Goal: Information Seeking & Learning: Find specific fact

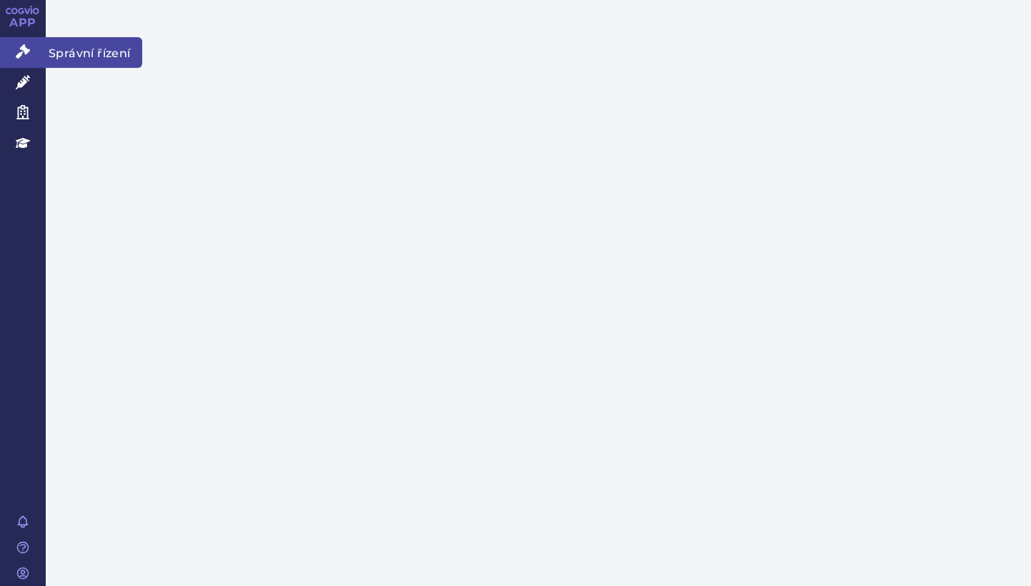
click at [21, 51] on icon at bounding box center [23, 51] width 14 height 14
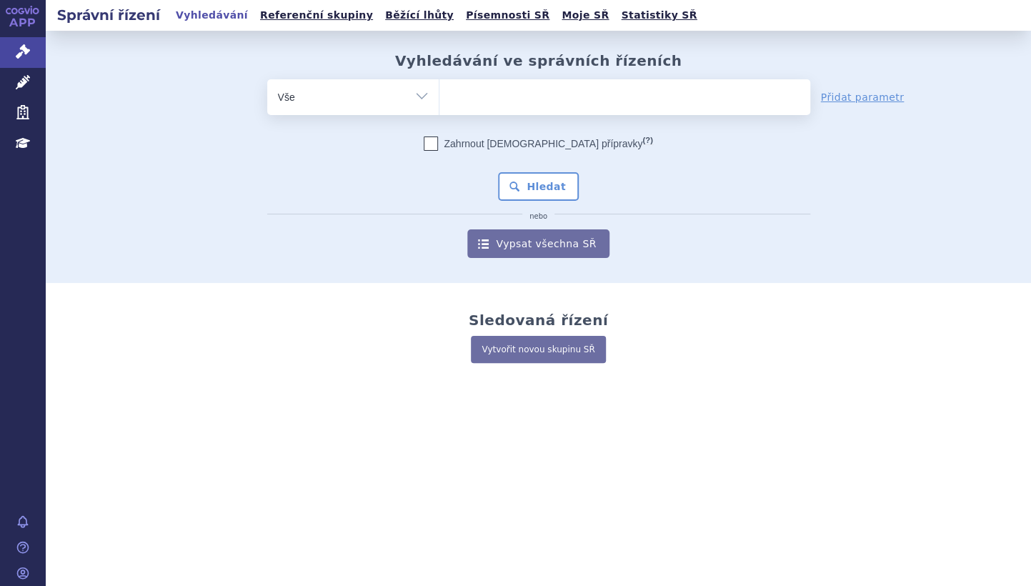
click at [452, 95] on input "search" at bounding box center [454, 95] width 8 height 18
paste input "B01AF01"
type input "B01AF01"
select select "B01AF01"
click at [530, 189] on button "Hledat" at bounding box center [538, 186] width 81 height 29
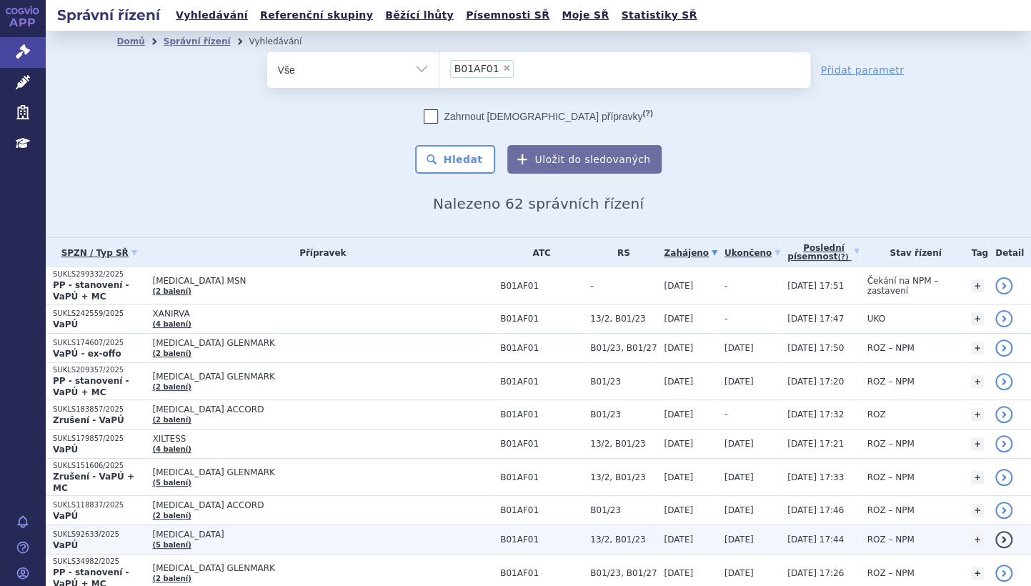
click at [999, 534] on link "detail" at bounding box center [1003, 539] width 17 height 17
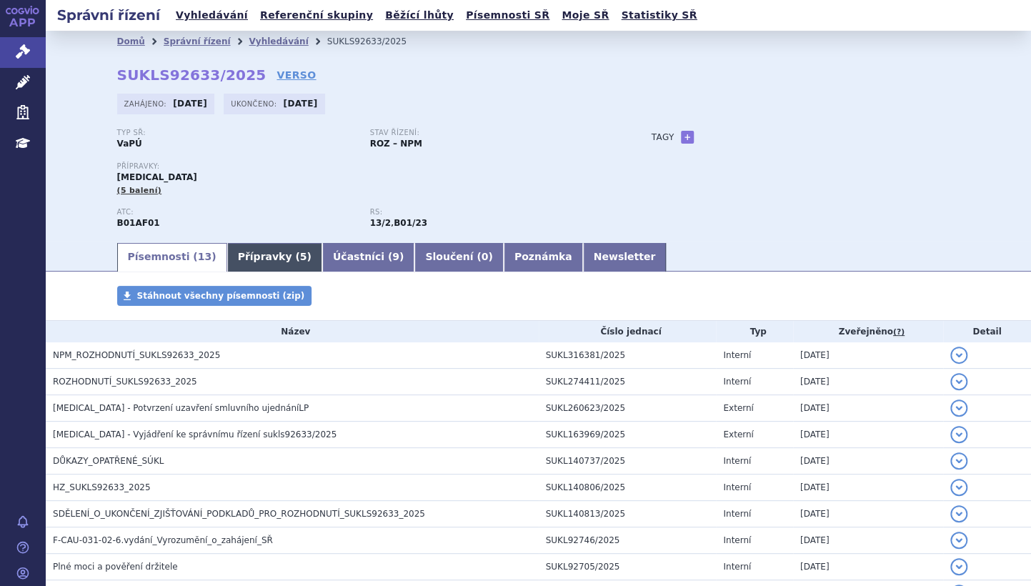
click at [249, 256] on link "Přípravky ( 5 )" at bounding box center [274, 257] width 95 height 29
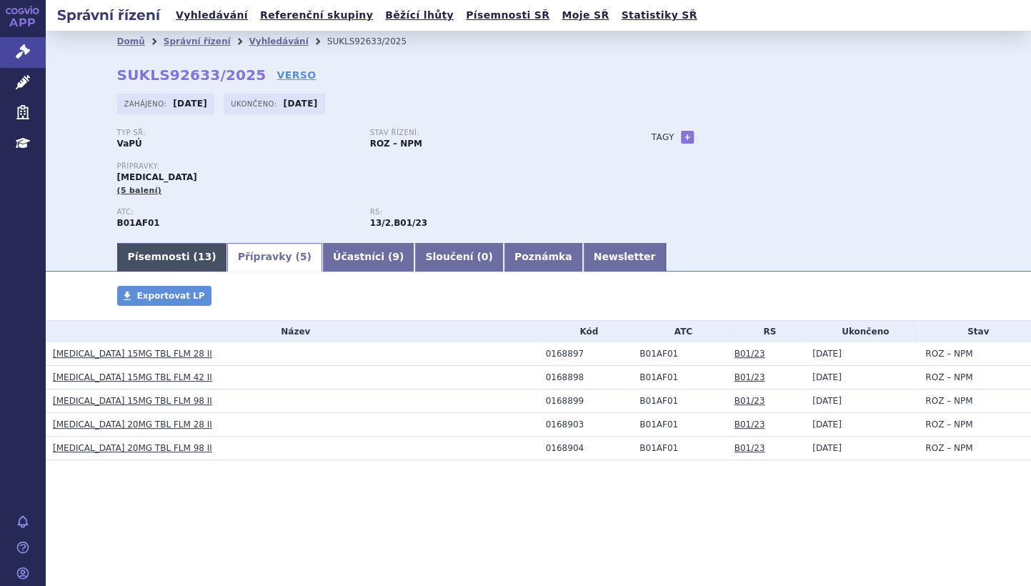
click at [161, 256] on link "Písemnosti ( 13 )" at bounding box center [172, 257] width 110 height 29
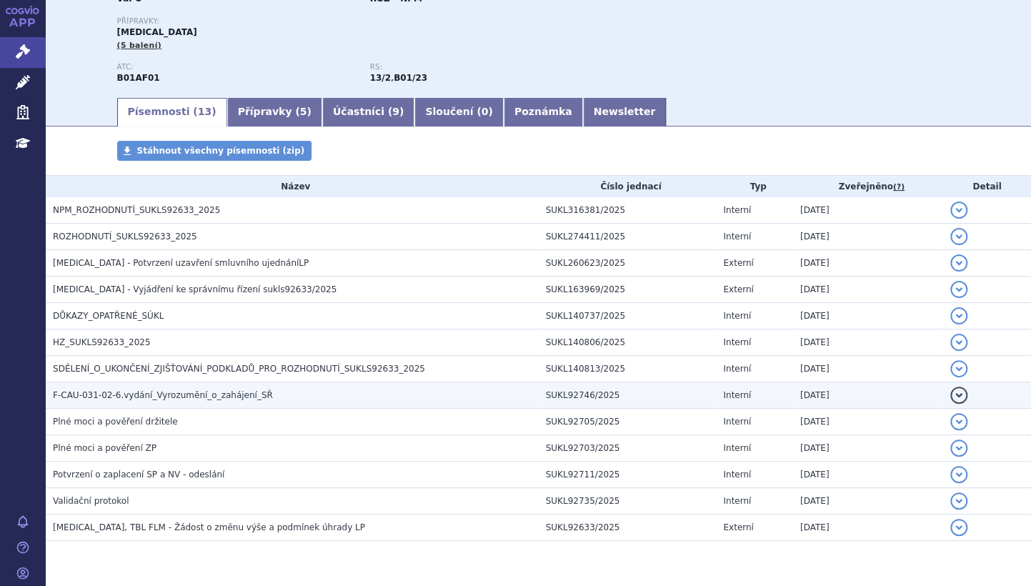
scroll to position [184, 0]
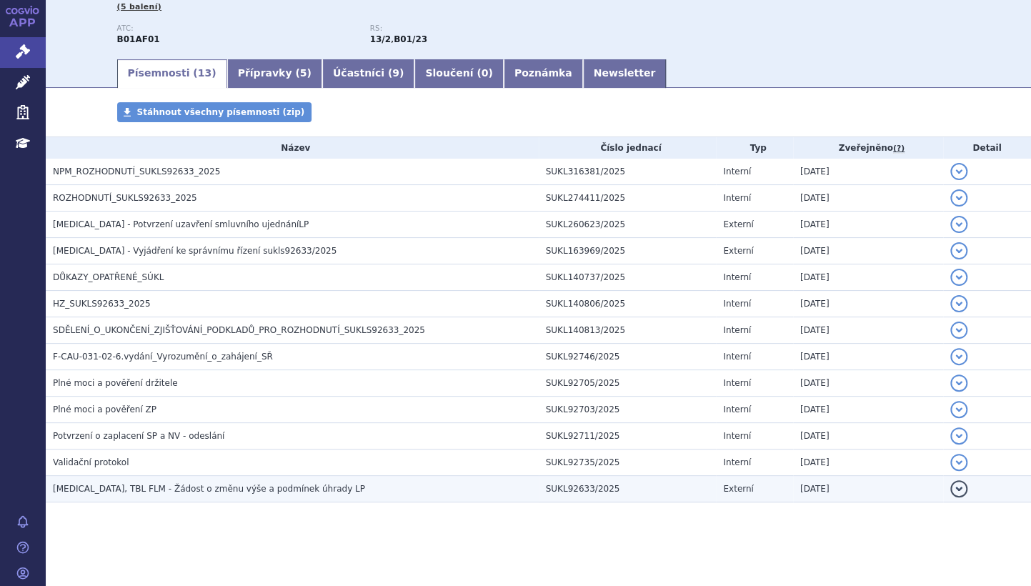
click at [950, 490] on button "detail" at bounding box center [958, 488] width 17 height 17
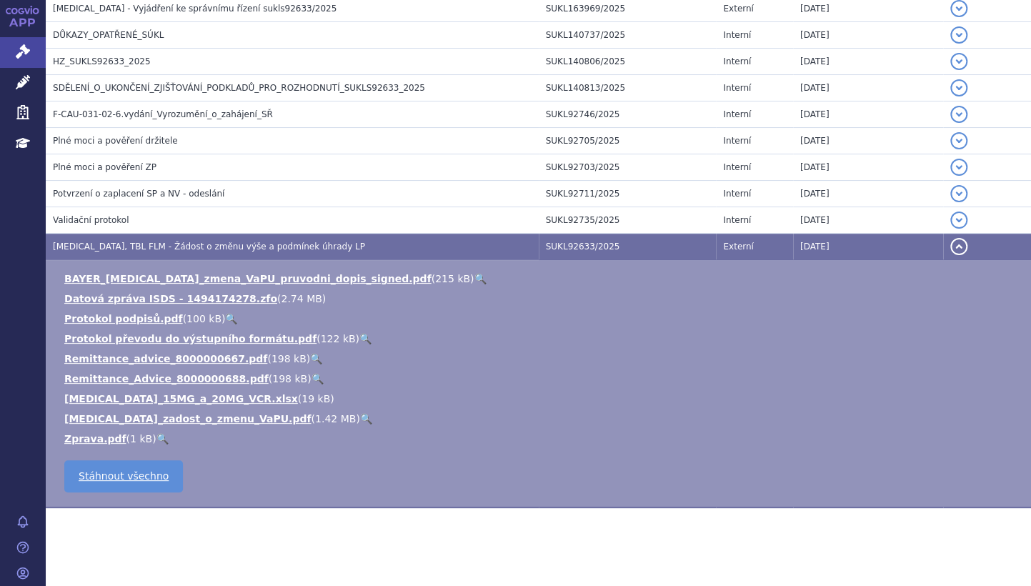
scroll to position [432, 0]
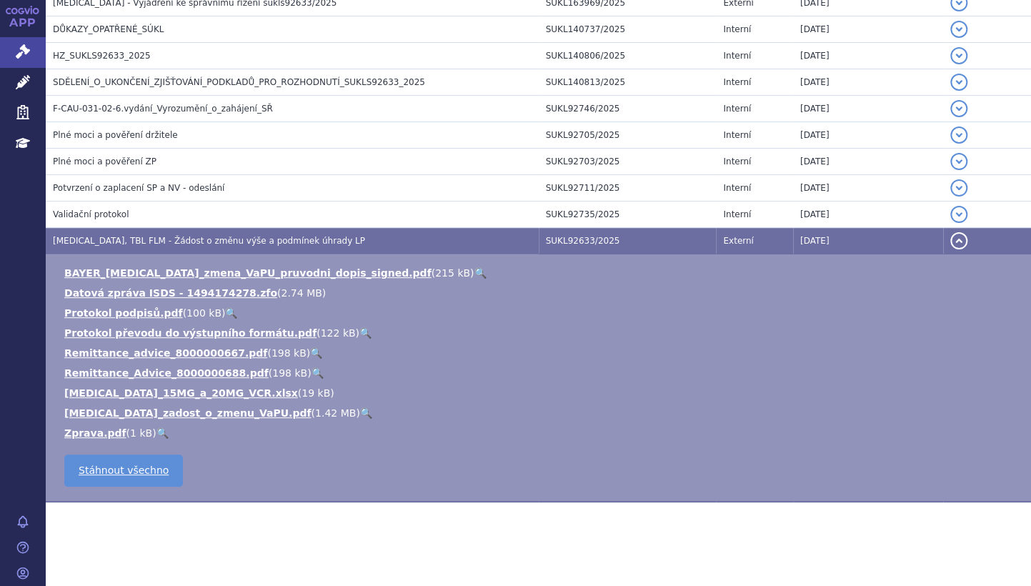
click at [360, 407] on link "🔍" at bounding box center [366, 412] width 12 height 11
click at [950, 237] on button "detail" at bounding box center [958, 240] width 17 height 17
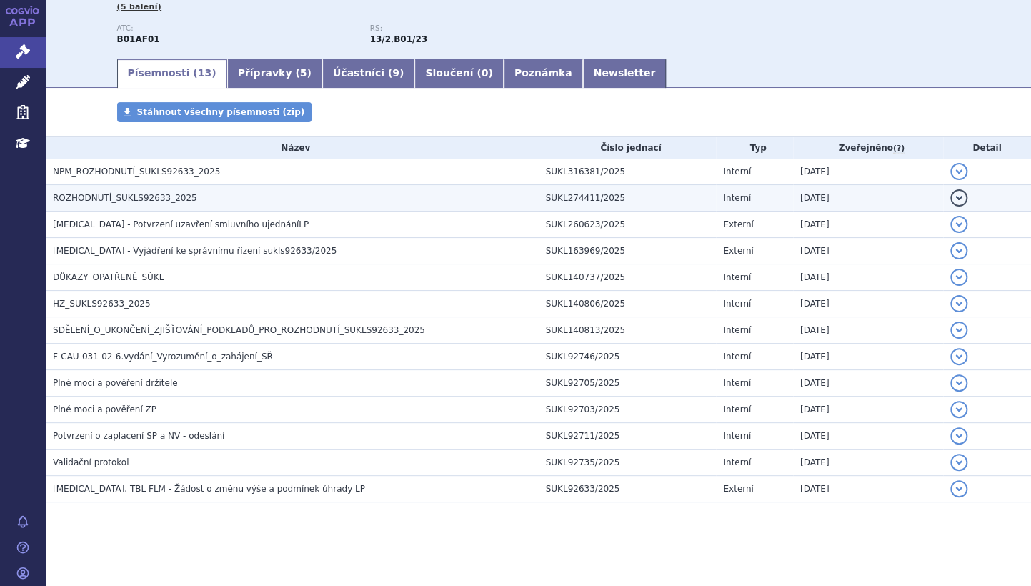
click at [172, 200] on span "ROZHODNUTÍ_SUKLS92633_2025" at bounding box center [125, 198] width 144 height 10
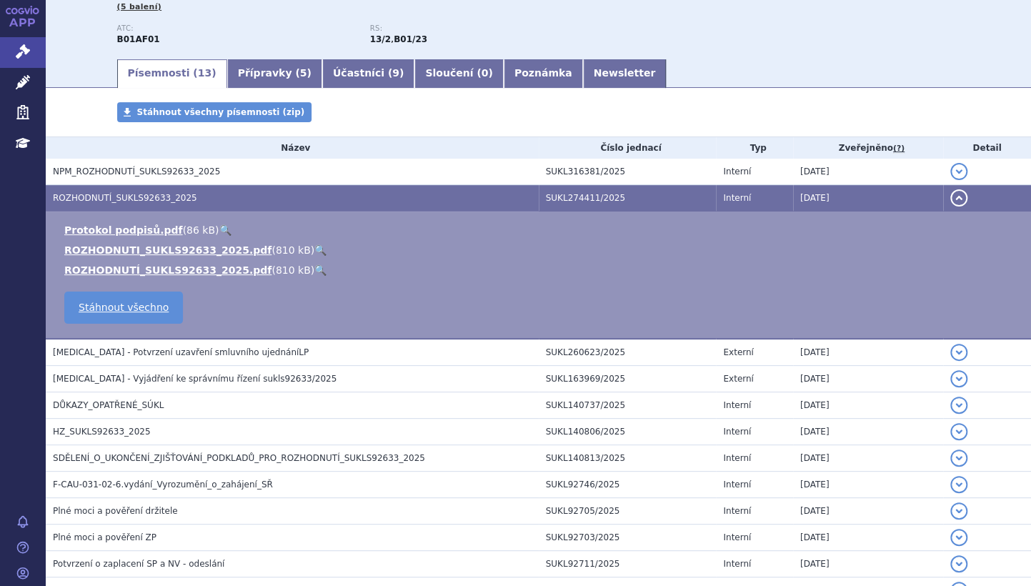
click at [314, 248] on link "🔍" at bounding box center [320, 249] width 12 height 11
